Goal: Check status: Check status

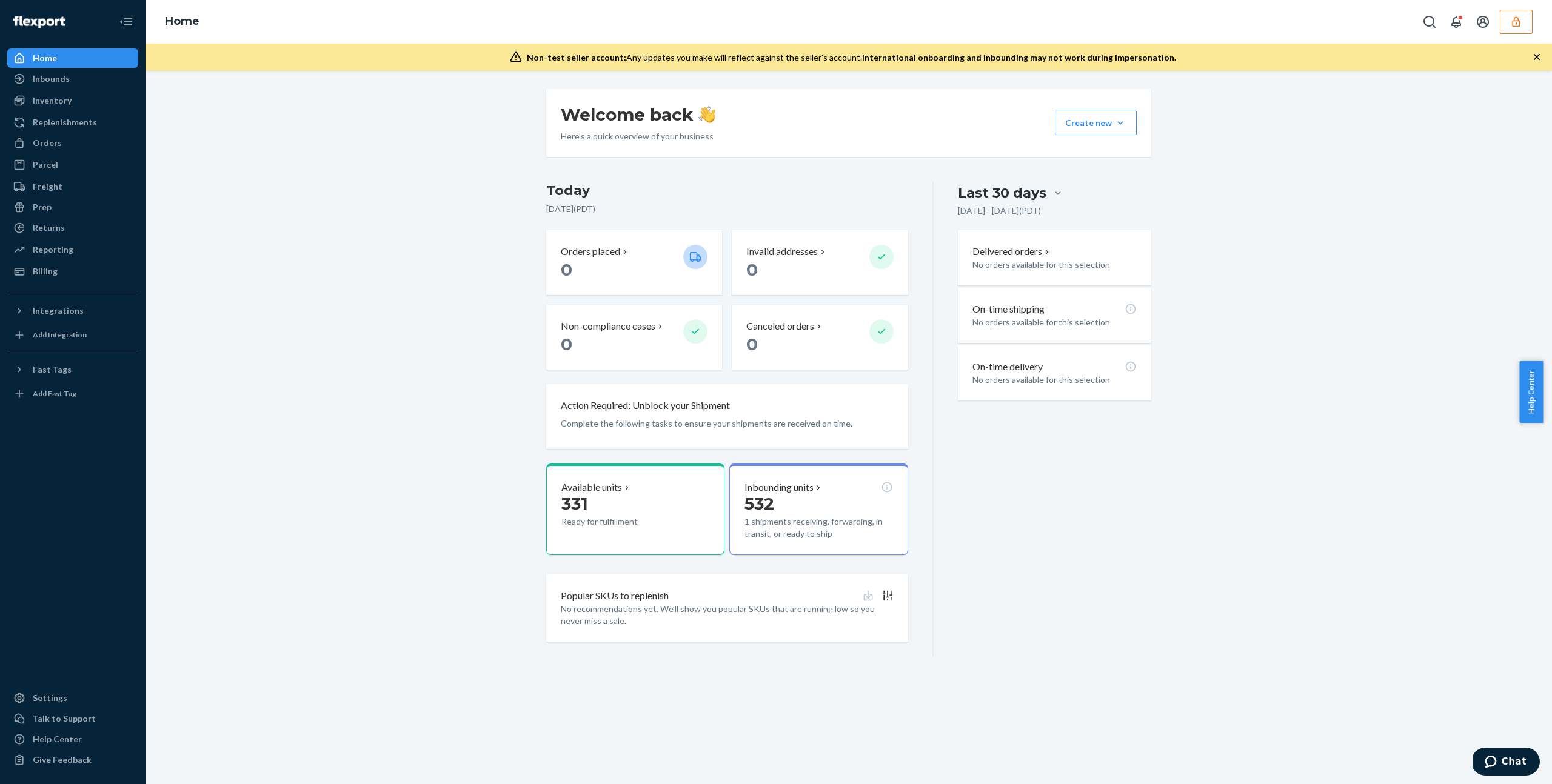
click at [1515, 25] on icon "button" at bounding box center [1516, 21] width 12 height 12
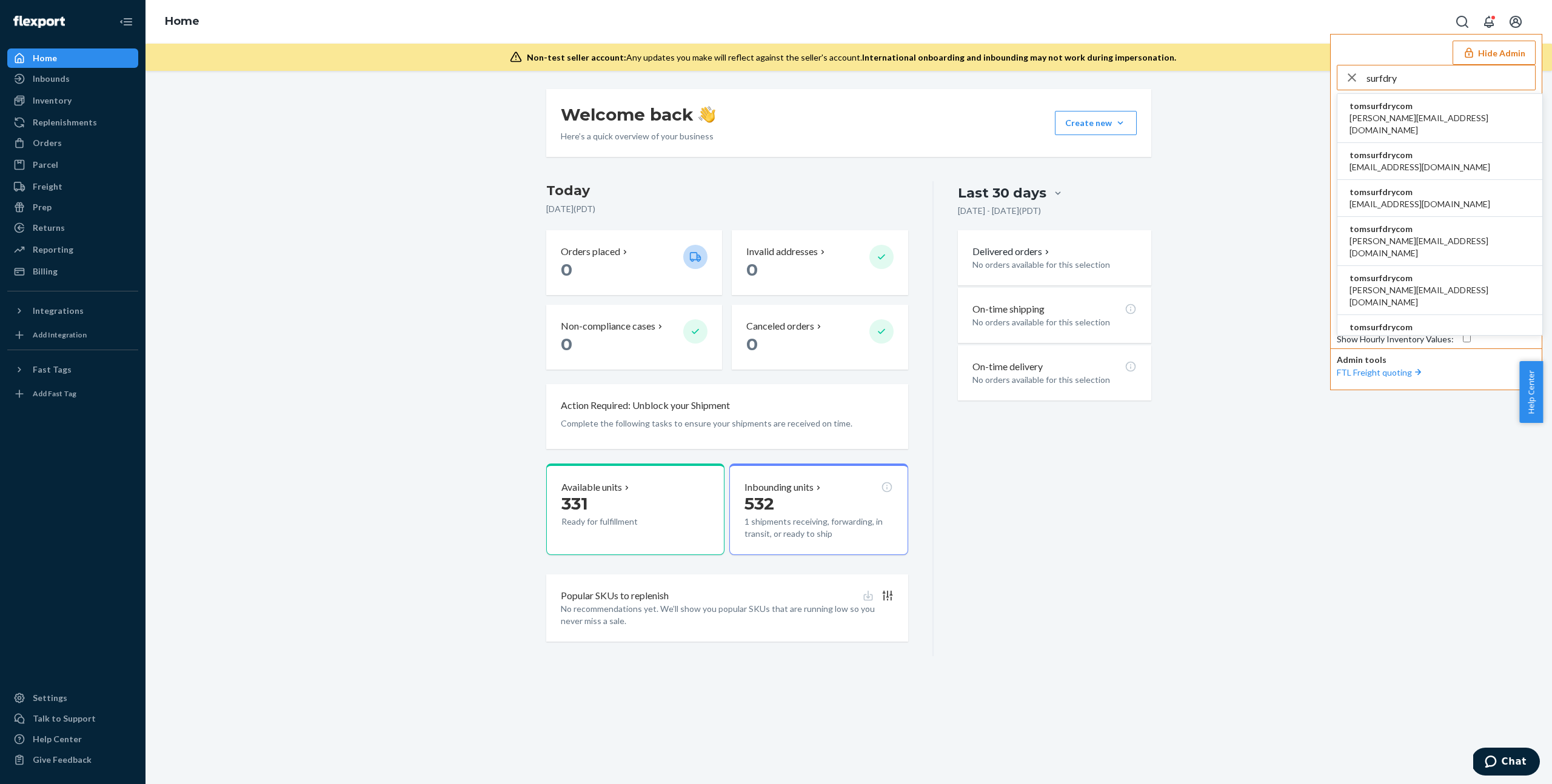
type input "surfdry"
click at [1410, 110] on span "tomsurfdrycom" at bounding box center [1440, 106] width 180 height 12
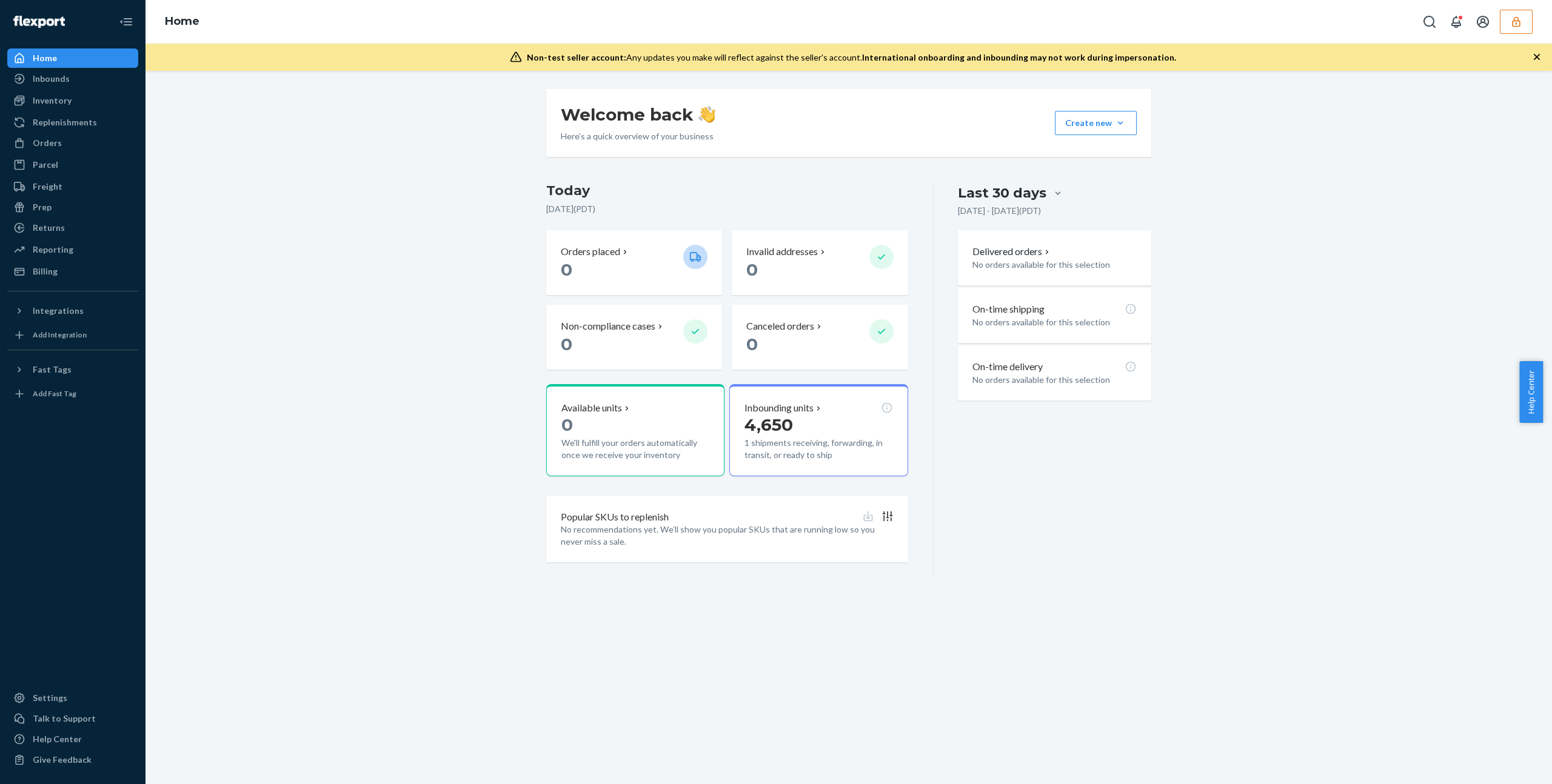
click at [1526, 23] on button "button" at bounding box center [1516, 22] width 32 height 24
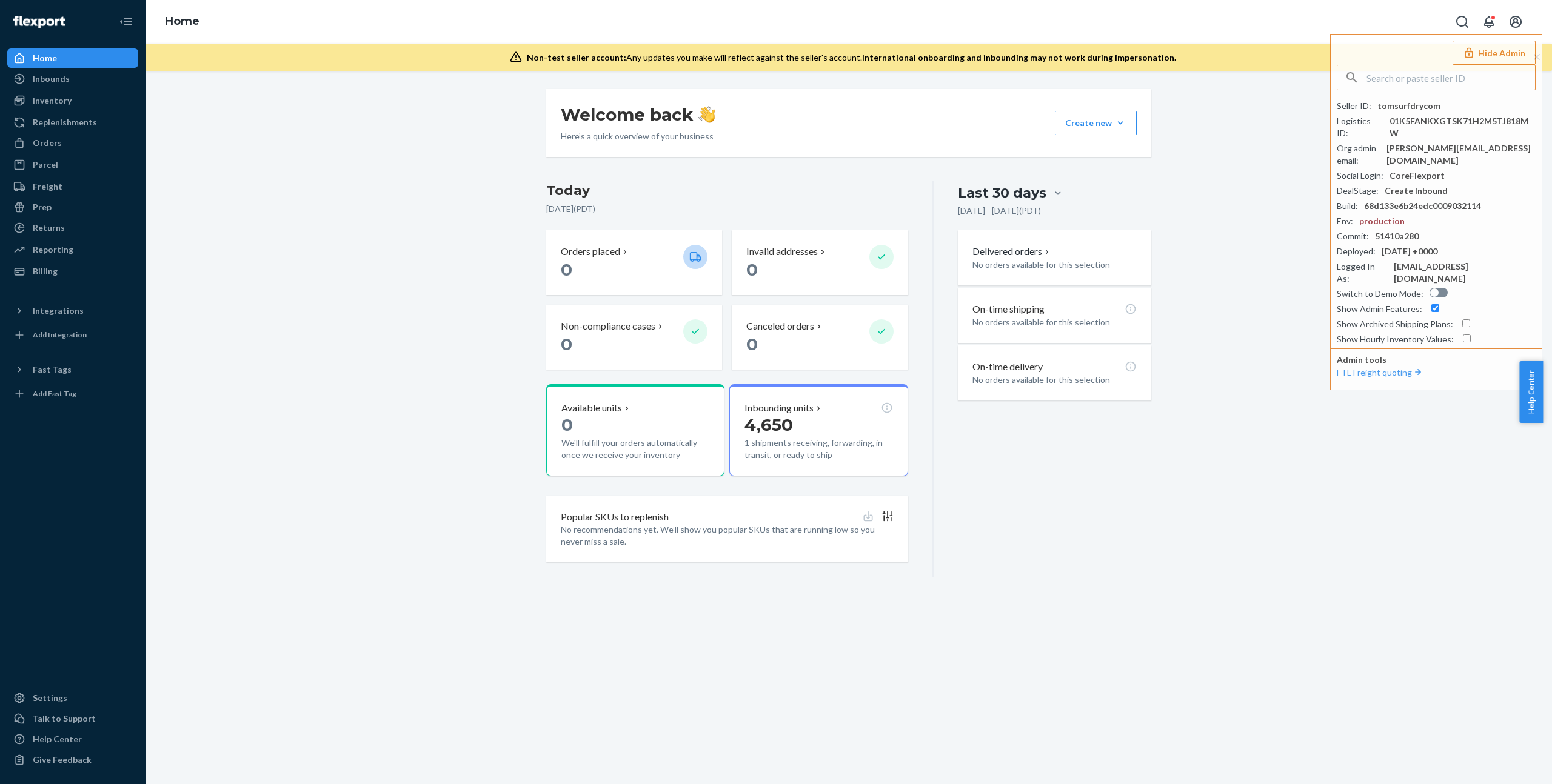
click at [70, 88] on div "Inbounds Shipping Plans Problems" at bounding box center [73, 78] width 131 height 20
click at [71, 83] on div "Inbounds" at bounding box center [72, 78] width 129 height 17
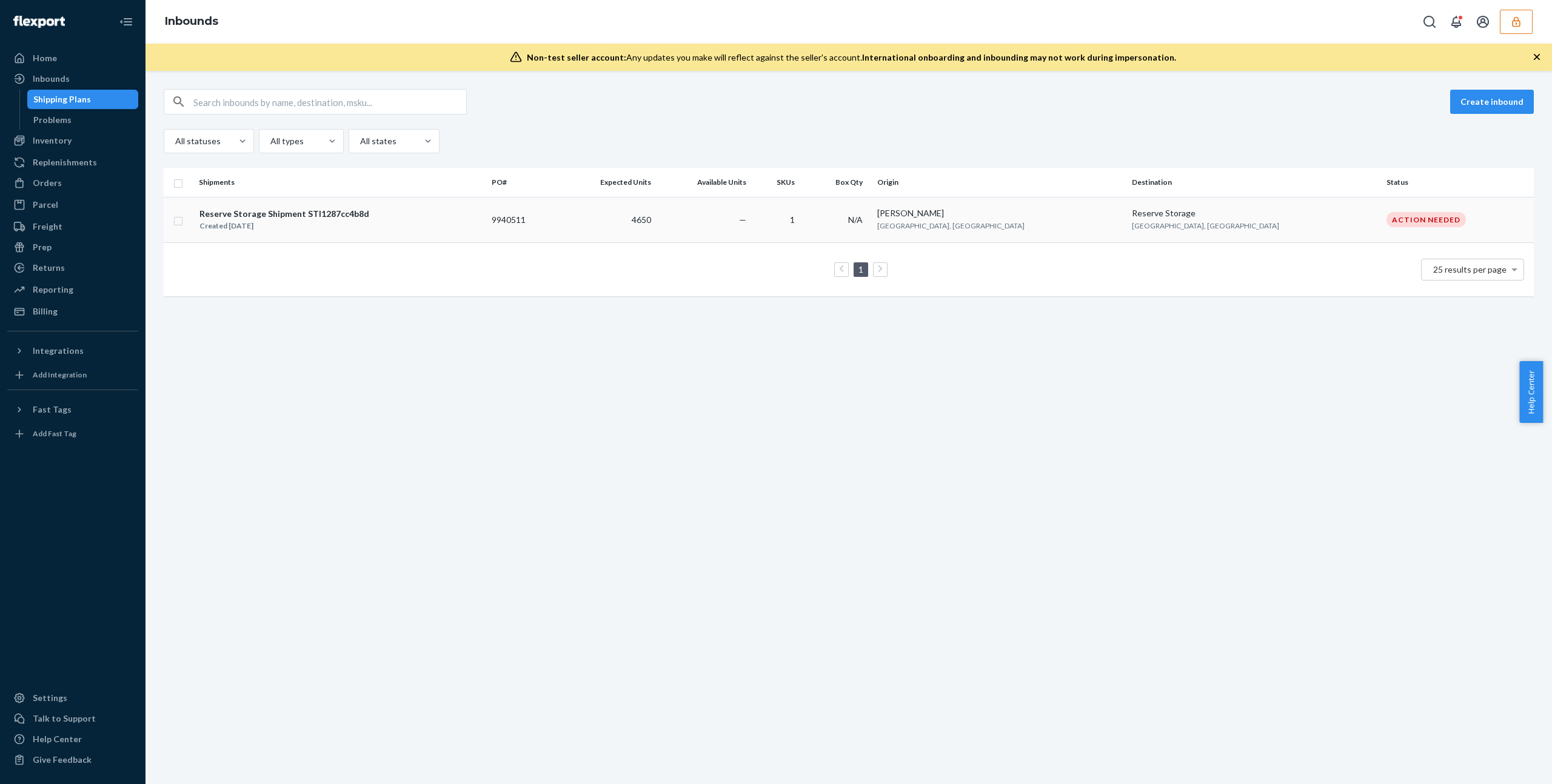
click at [656, 229] on td "4650" at bounding box center [606, 219] width 98 height 45
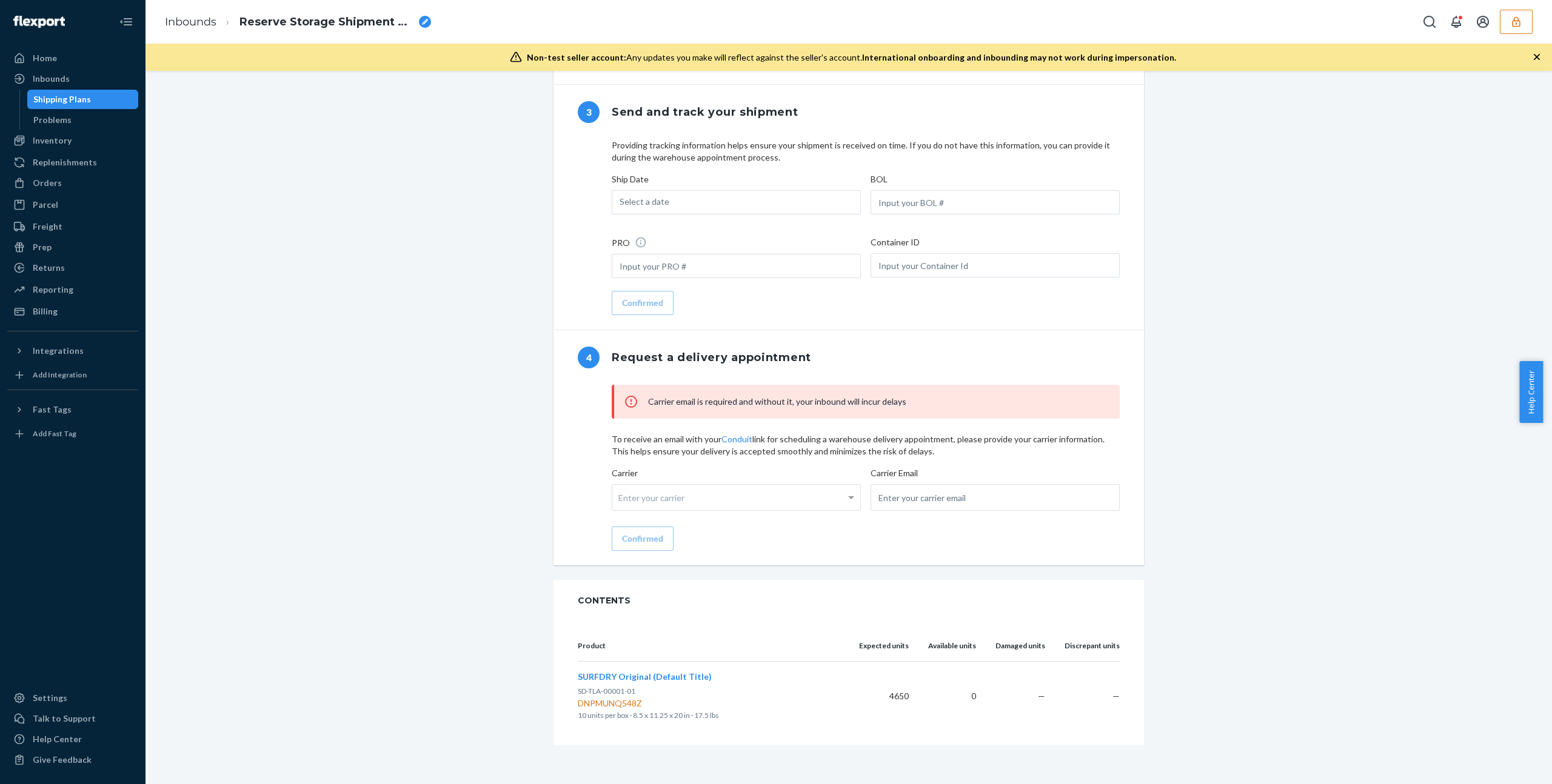
scroll to position [998, 0]
click at [833, 496] on div "Enter your carrier" at bounding box center [736, 497] width 248 height 25
click at [621, 496] on input "Carrier Enter your carrier" at bounding box center [620, 498] width 3 height 23
click at [985, 487] on input "email" at bounding box center [995, 498] width 249 height 27
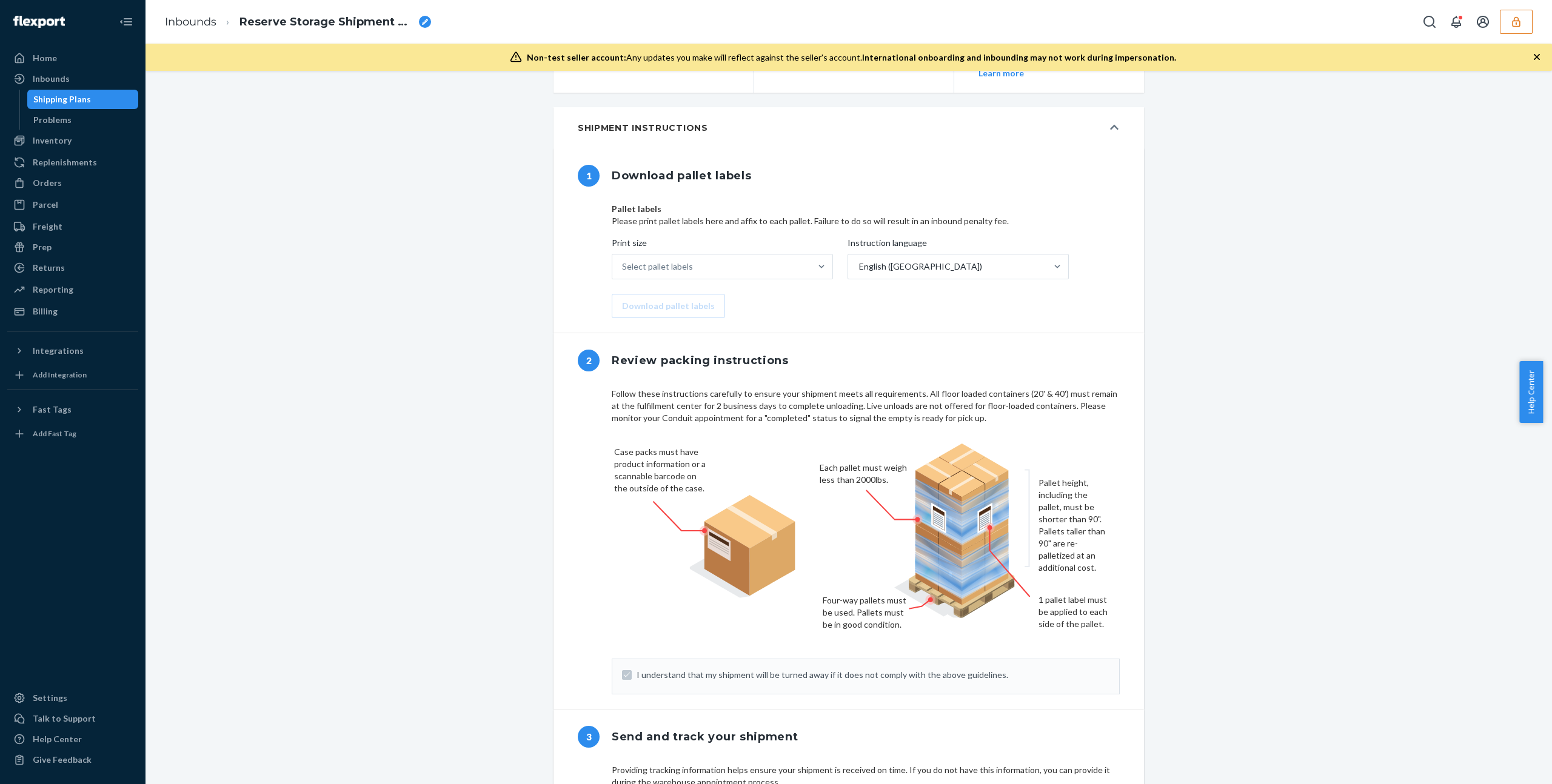
scroll to position [0, 0]
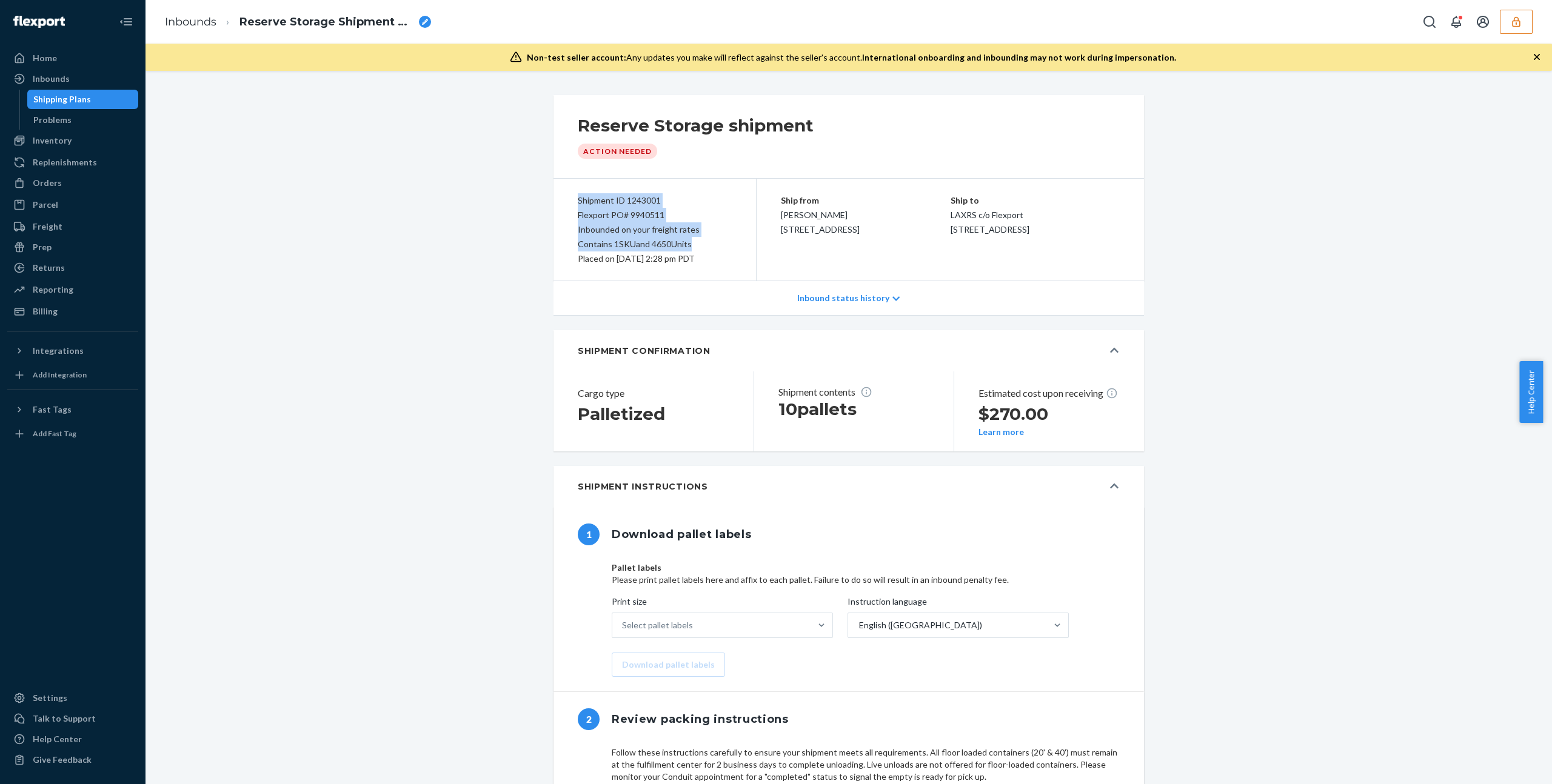
drag, startPoint x: 691, startPoint y: 244, endPoint x: 550, endPoint y: 188, distance: 151.7
click at [553, 188] on div "Shipment ID 1243001 Flexport PO# 9940511 Inbounded on your freight rates Contai…" at bounding box center [655, 230] width 203 height 102
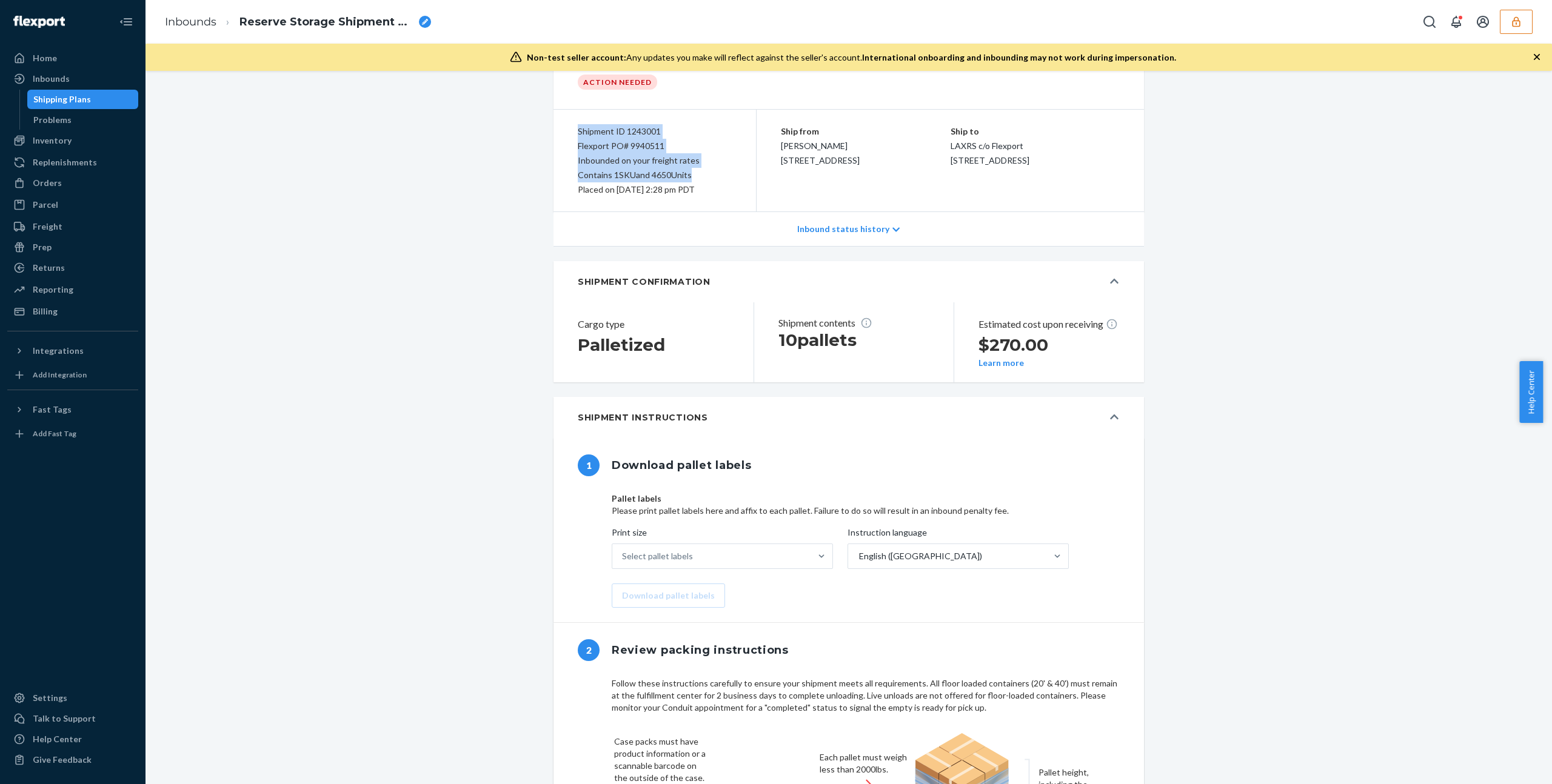
scroll to position [92, 0]
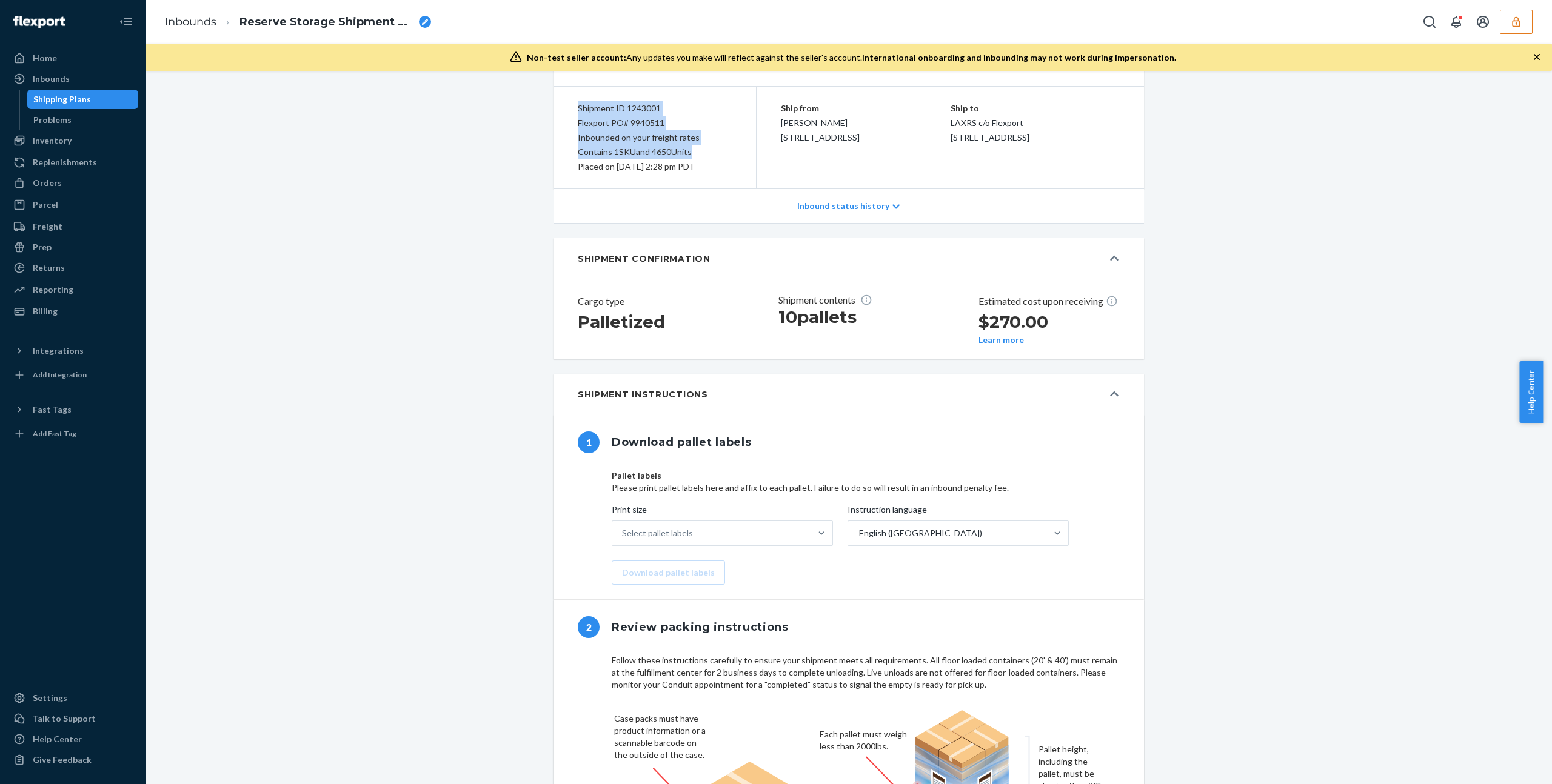
click at [645, 129] on div "Flexport PO# 9940511" at bounding box center [655, 123] width 154 height 15
click at [646, 124] on div "Flexport PO# 9940511" at bounding box center [655, 123] width 154 height 15
click at [578, 121] on div "Flexport PO# 9940511" at bounding box center [655, 123] width 154 height 15
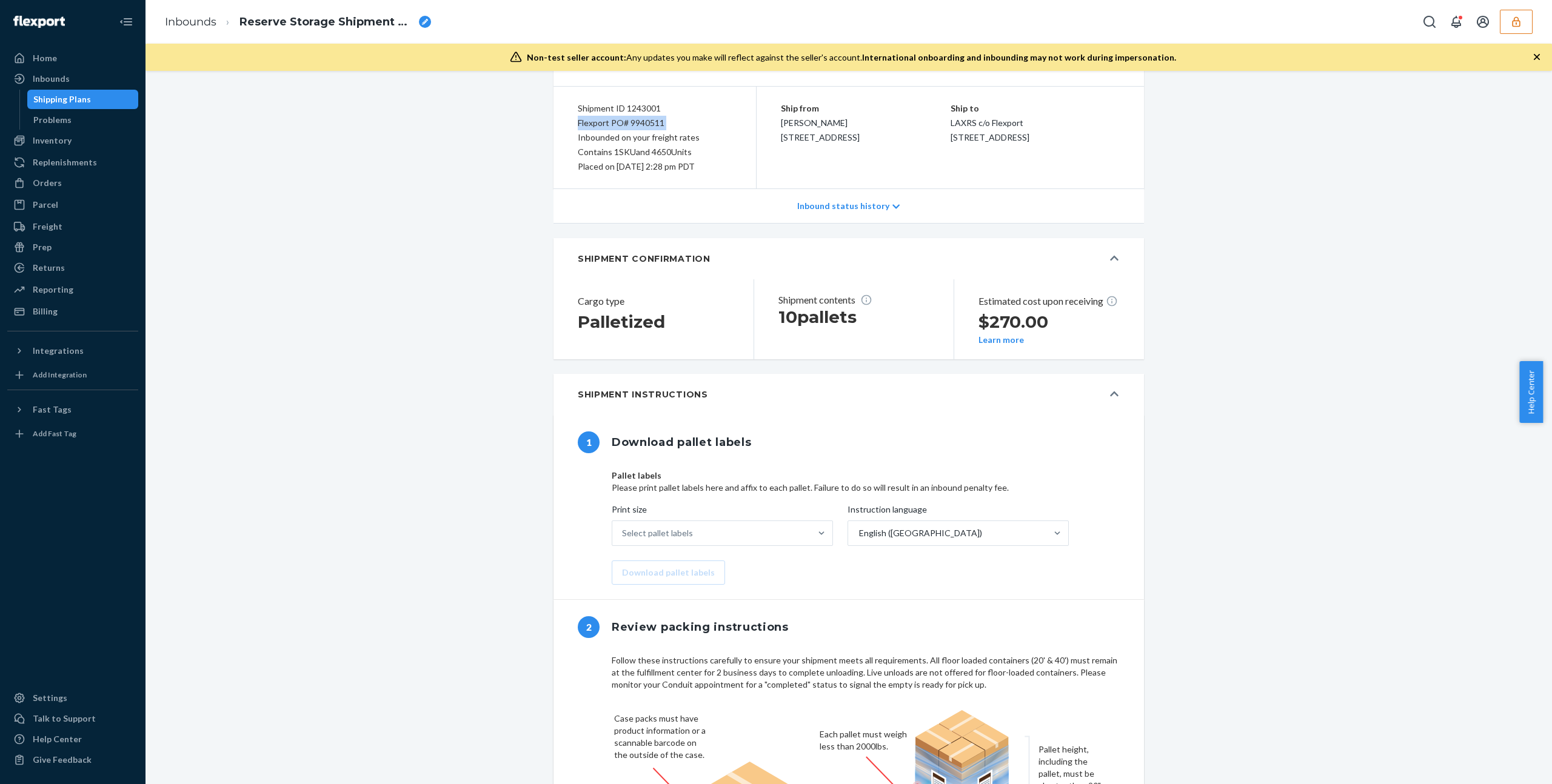
click at [578, 121] on div "Flexport PO# 9940511" at bounding box center [655, 123] width 154 height 15
copy div "Flexport PO# 9940511"
click at [55, 720] on div "Talk to Support" at bounding box center [64, 718] width 63 height 12
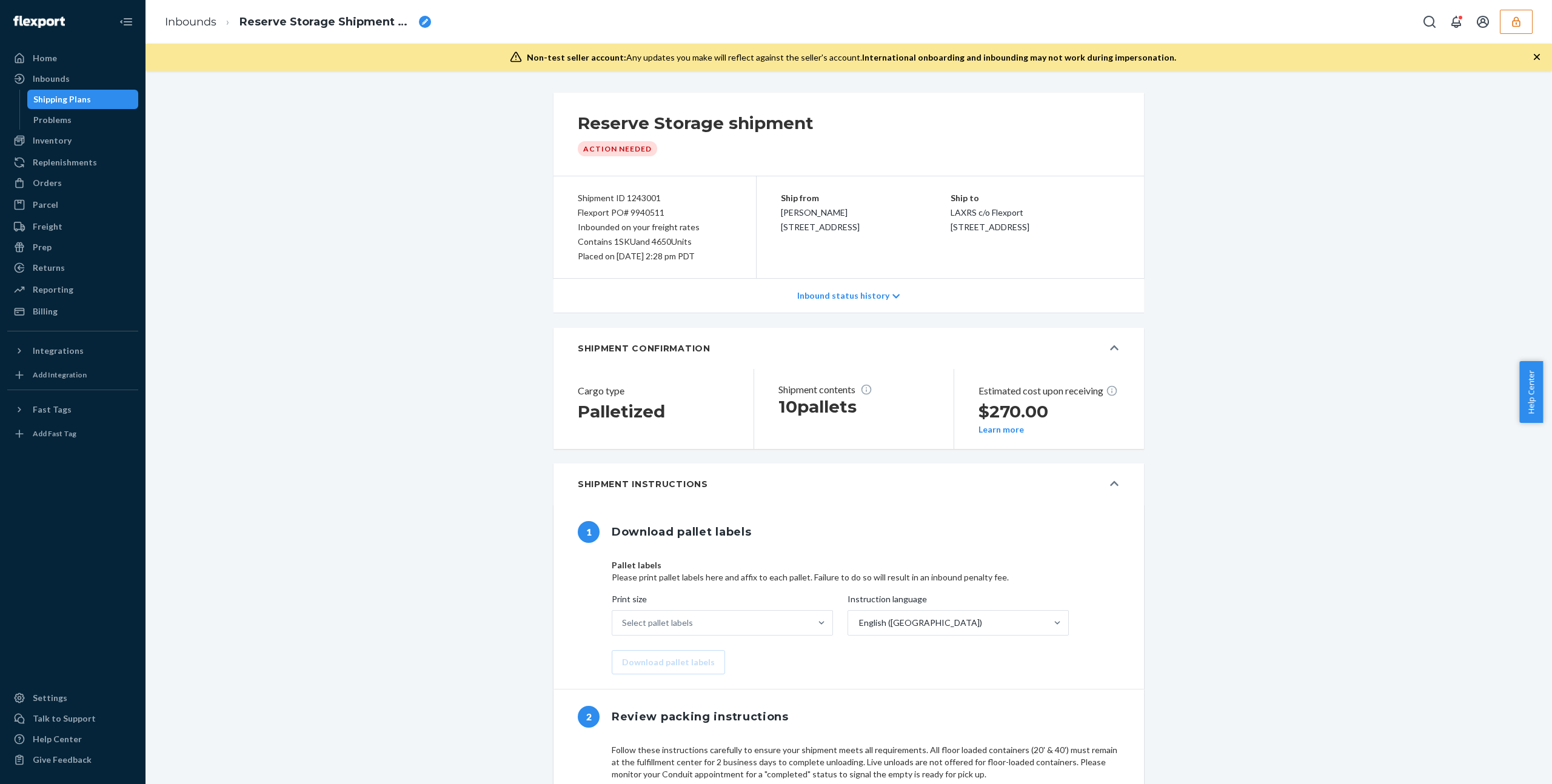
scroll to position [0, 0]
click at [798, 637] on div "Select pallet labels" at bounding box center [711, 625] width 198 height 24
click at [623, 632] on input "Print size option US Letter (8.5" x 11") focused, 1 of 3. 3 results available. …" at bounding box center [622, 625] width 1 height 12
click at [798, 637] on div "Select pallet labels" at bounding box center [711, 625] width 198 height 24
click at [623, 632] on input "Print size option US Letter (8.5" x 11") focused, 1 of 3. 3 results available. …" at bounding box center [622, 625] width 1 height 12
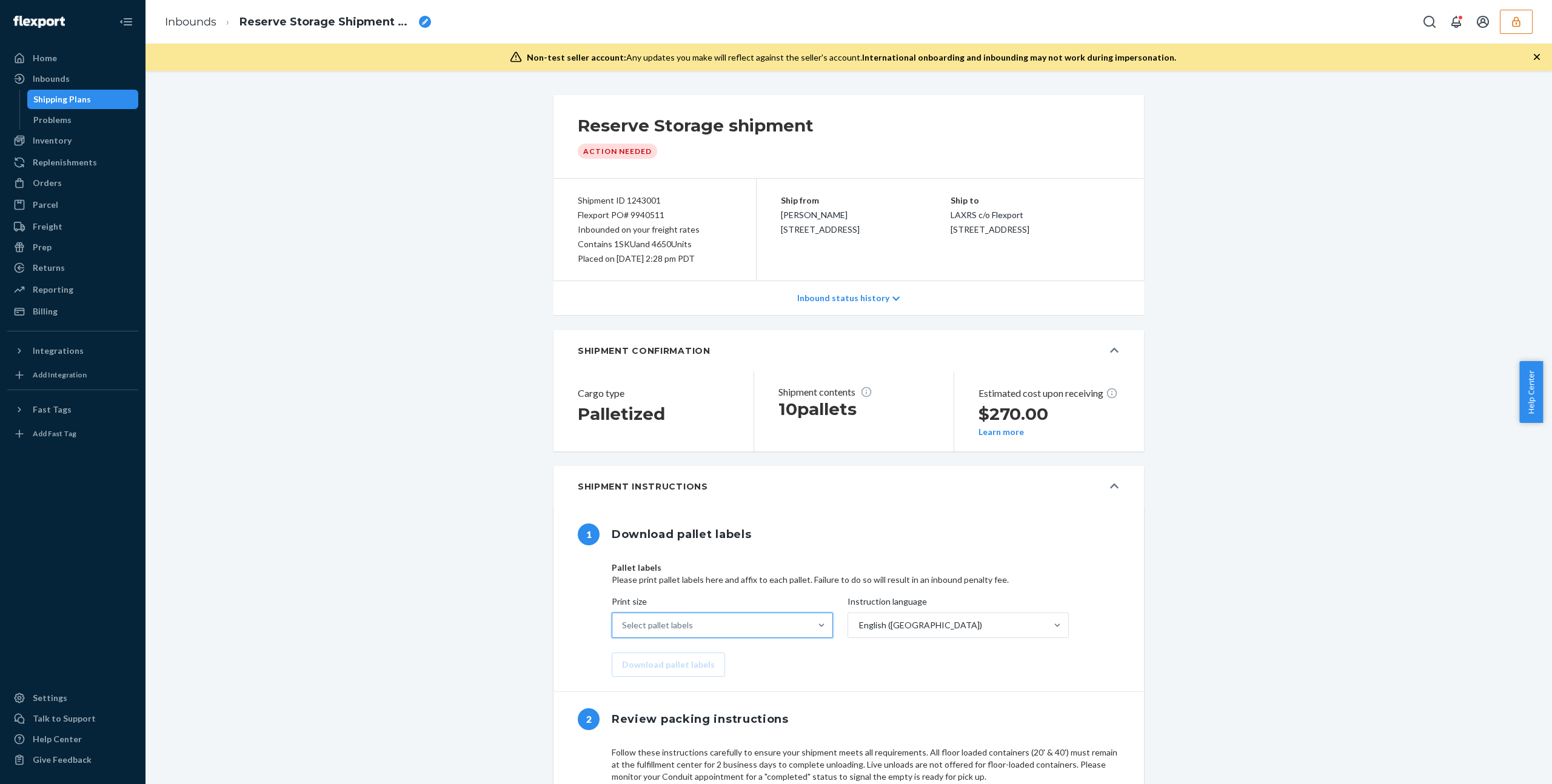
click at [632, 201] on div "Shipment ID 1243001" at bounding box center [655, 201] width 154 height 15
copy div "Shipment ID 1243001"
click at [74, 61] on div "Home" at bounding box center [72, 57] width 129 height 17
